Goal: Information Seeking & Learning: Learn about a topic

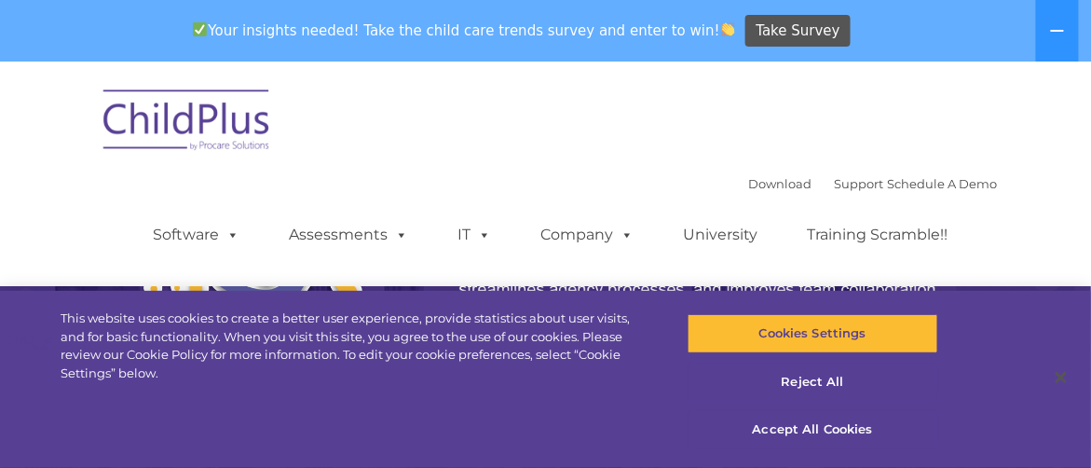
select select "MEDIUM"
click at [822, 449] on button "Accept All Cookies" at bounding box center [813, 429] width 251 height 39
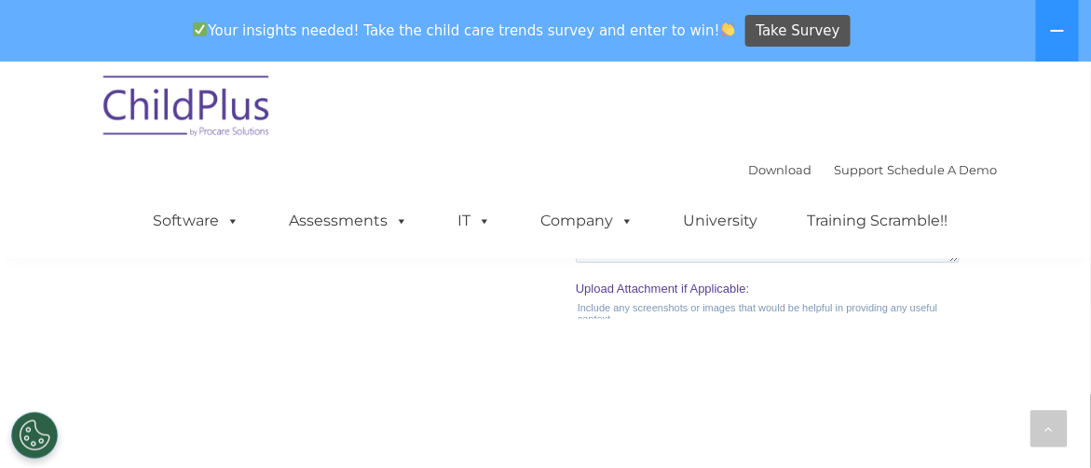
scroll to position [2457, 0]
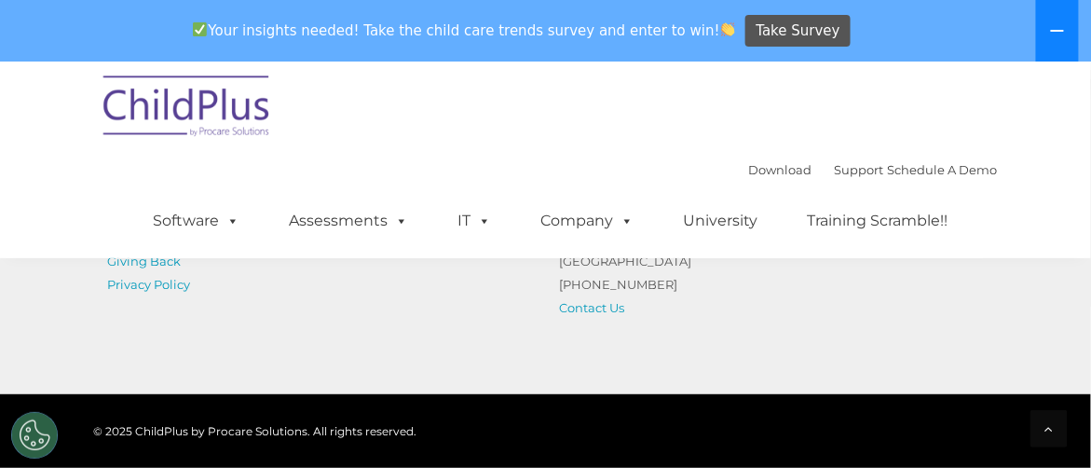
click at [1062, 23] on icon at bounding box center [1057, 30] width 15 height 15
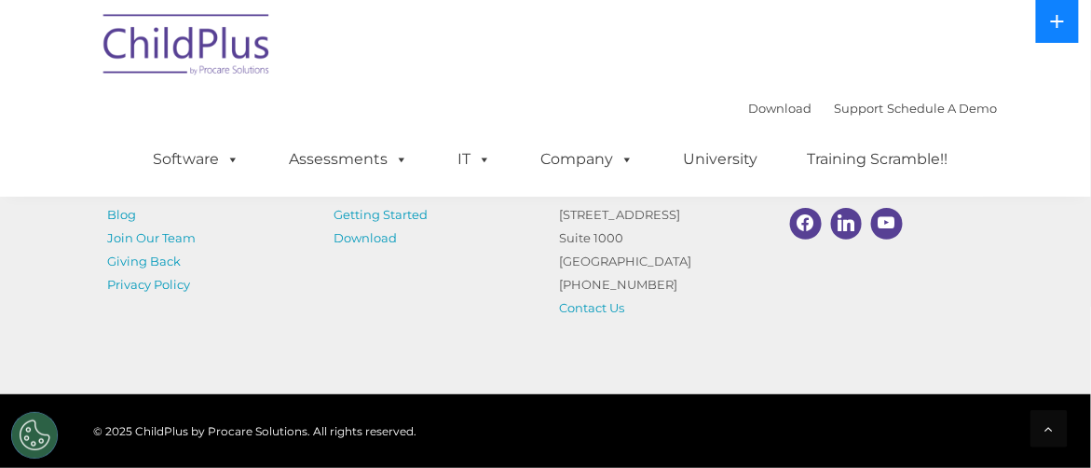
scroll to position [2403, 0]
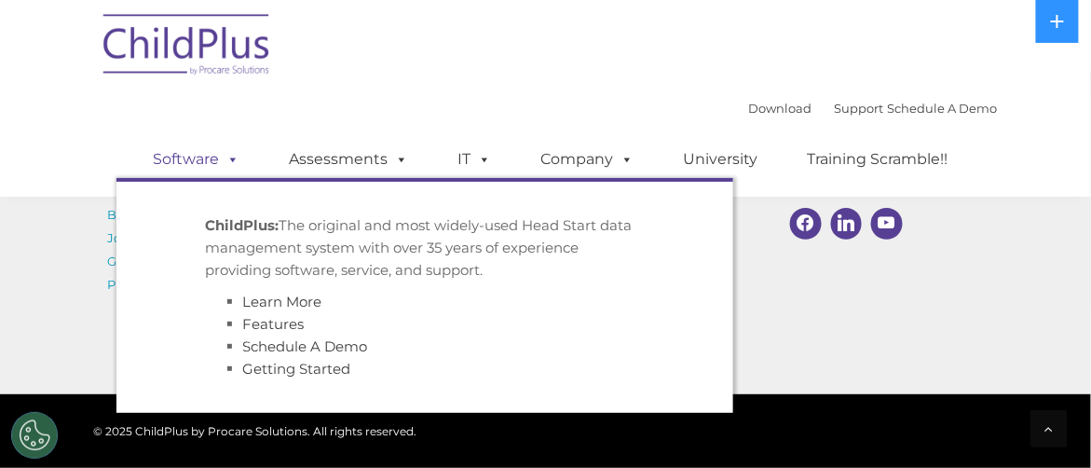
click at [248, 150] on link "Software" at bounding box center [197, 159] width 124 height 37
